Goal: Task Accomplishment & Management: Manage account settings

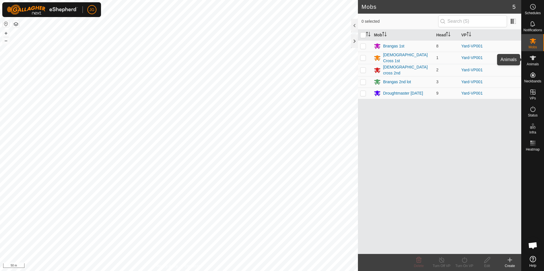
click at [535, 59] on icon at bounding box center [532, 58] width 7 height 7
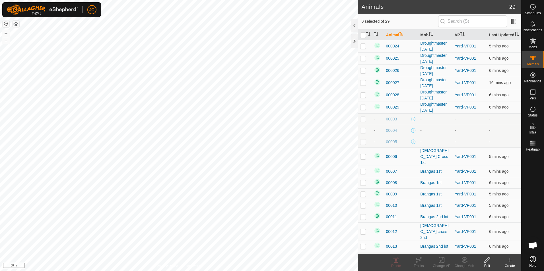
scroll to position [85, 0]
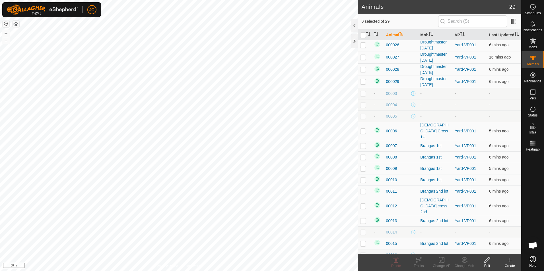
click at [364, 133] on p-checkbox at bounding box center [363, 131] width 6 height 5
click at [363, 133] on p-checkbox at bounding box center [363, 131] width 6 height 5
click at [365, 133] on p-checkbox at bounding box center [363, 131] width 6 height 5
click at [363, 131] on td at bounding box center [365, 131] width 14 height 18
click at [365, 133] on p-checkbox at bounding box center [363, 131] width 6 height 5
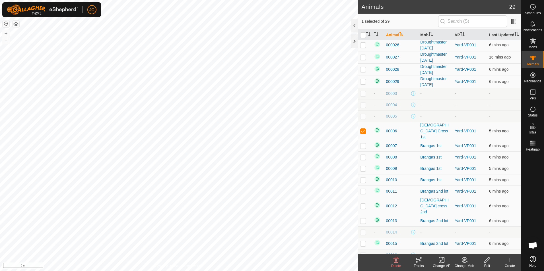
click at [365, 133] on p-checkbox at bounding box center [363, 131] width 6 height 5
checkbox input "false"
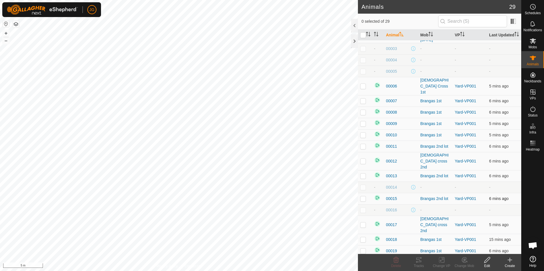
scroll to position [133, 0]
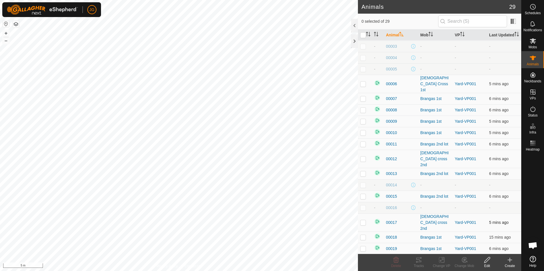
click at [363, 220] on p-checkbox at bounding box center [363, 222] width 6 height 5
checkbox input "false"
click at [365, 86] on p-tablecheckbox at bounding box center [363, 84] width 6 height 5
click at [361, 86] on p-checkbox at bounding box center [363, 84] width 6 height 5
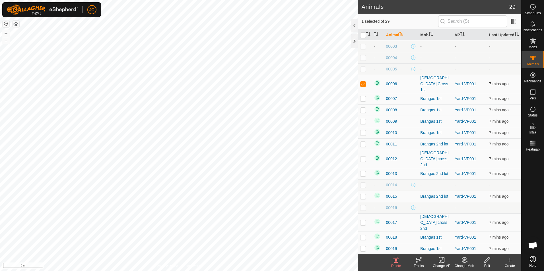
checkbox input "false"
